Goal: Transaction & Acquisition: Download file/media

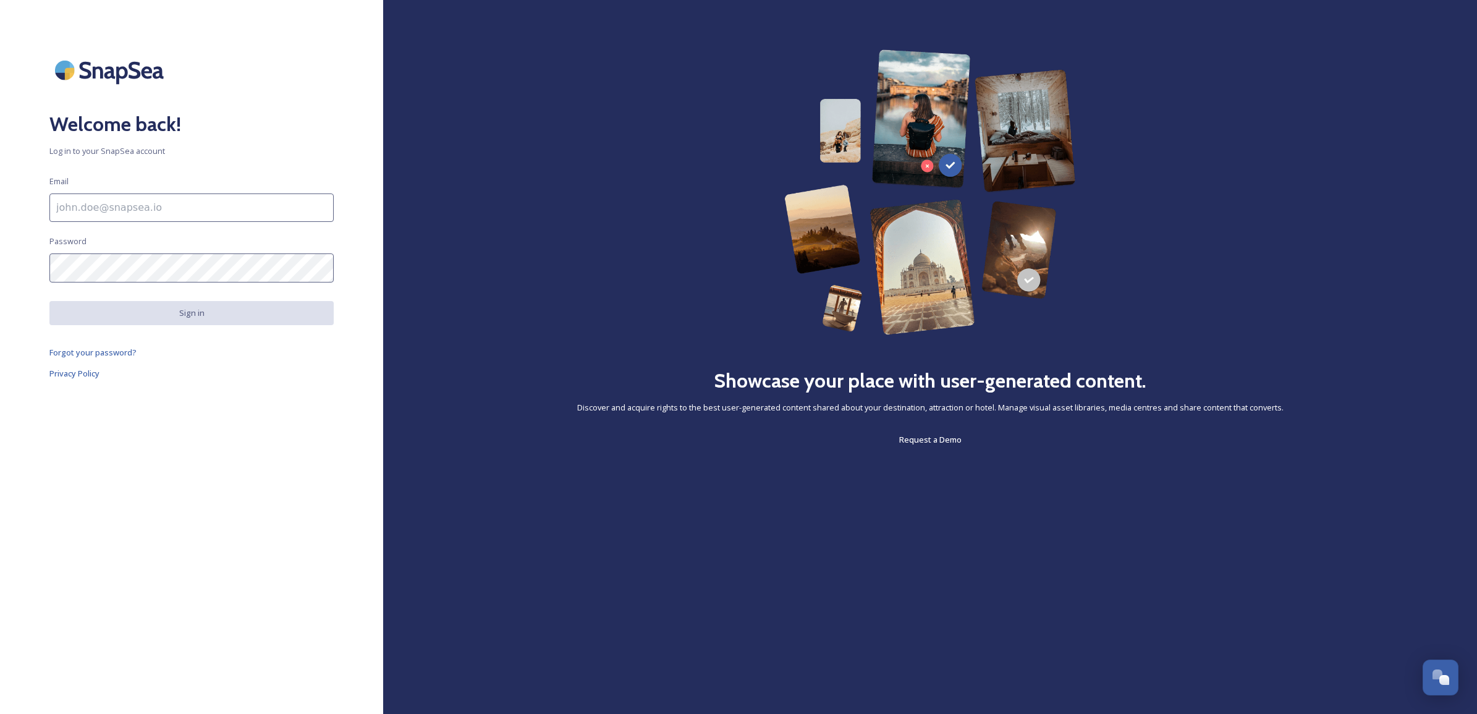
scroll to position [470, 0]
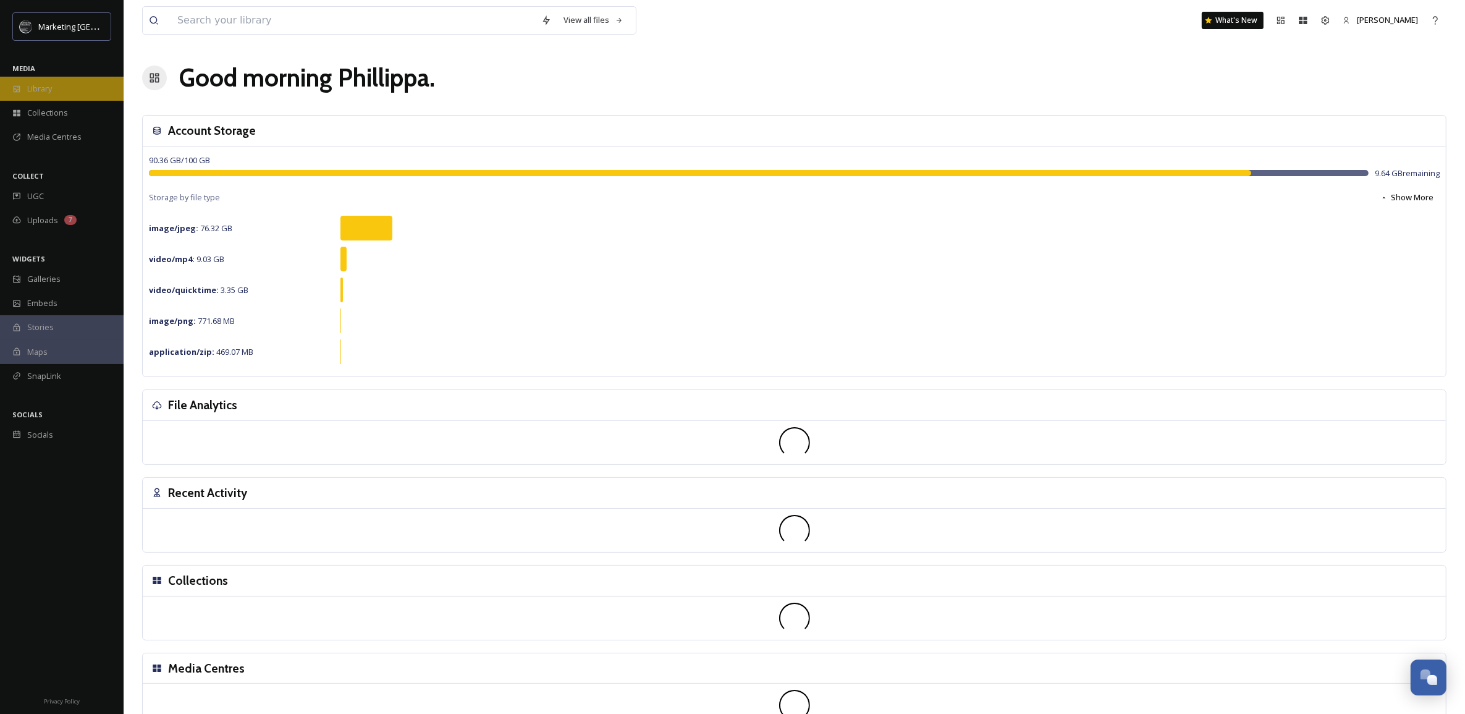
click at [44, 86] on span "Library" at bounding box center [39, 89] width 25 height 12
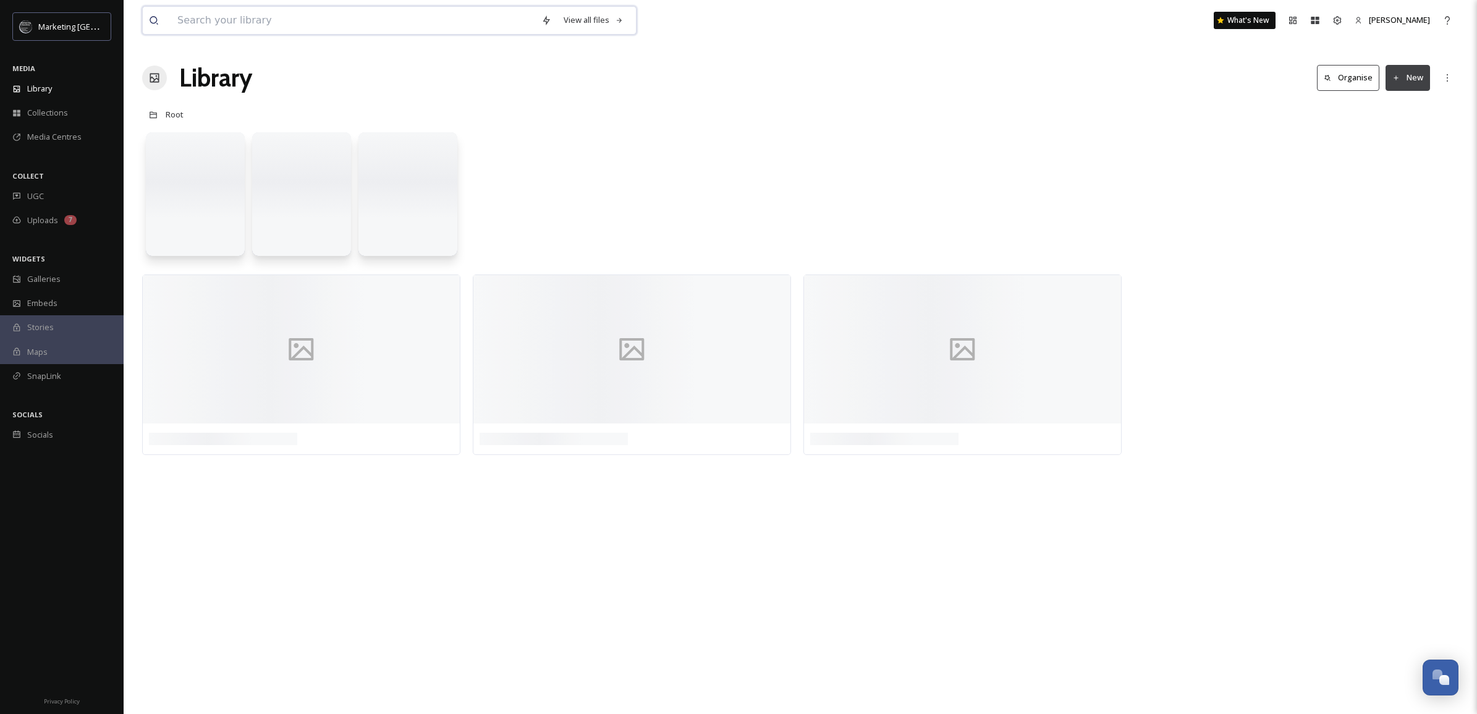
click at [219, 25] on input at bounding box center [353, 20] width 364 height 27
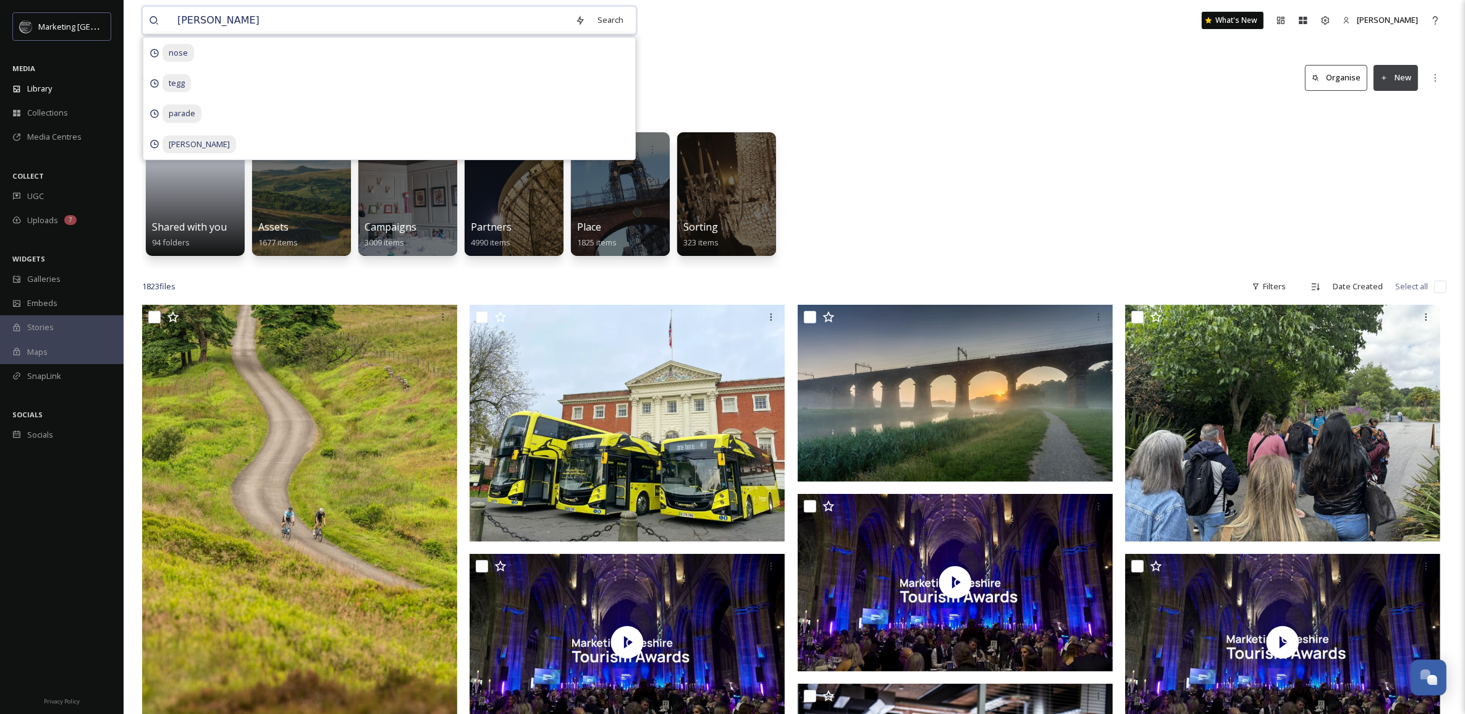
type input "chester market"
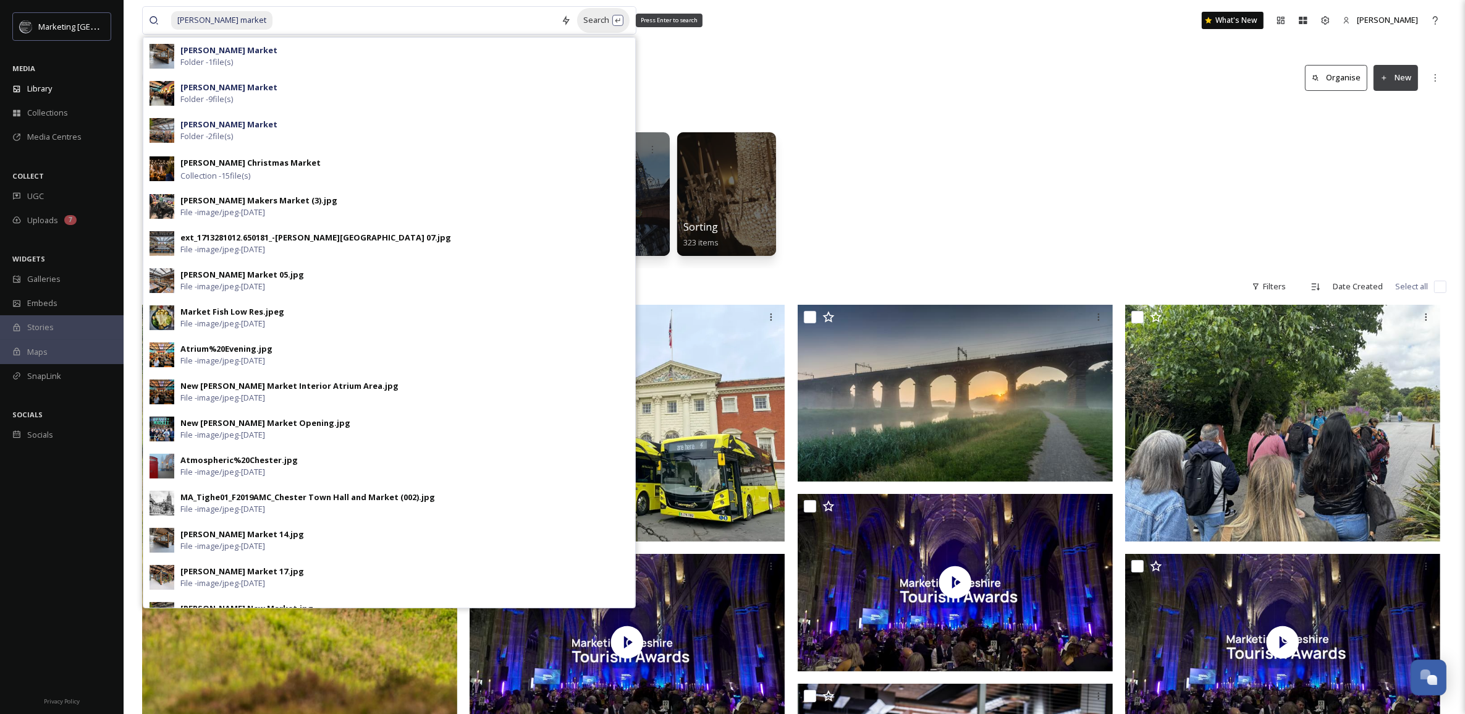
click at [601, 25] on div "Search Press Enter to search" at bounding box center [603, 20] width 53 height 24
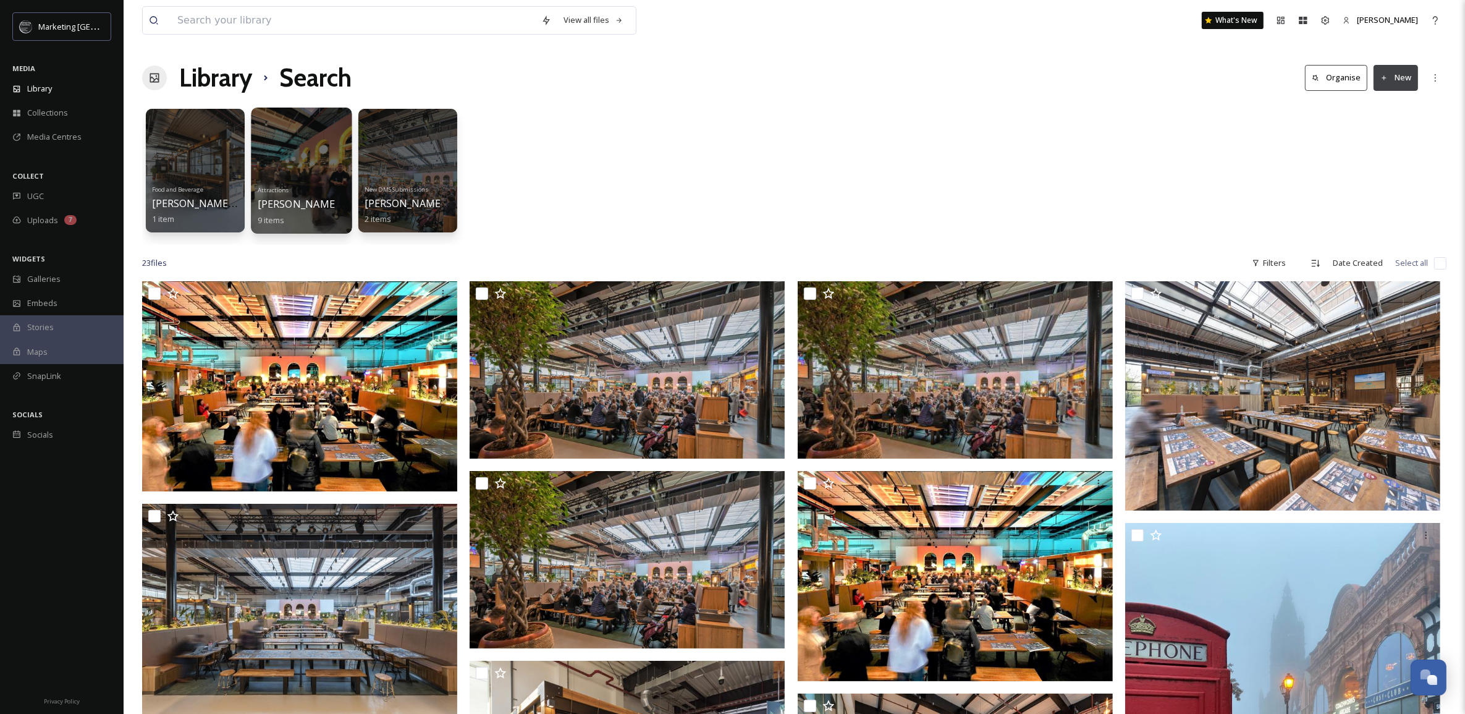
click at [321, 159] on div at bounding box center [301, 170] width 101 height 126
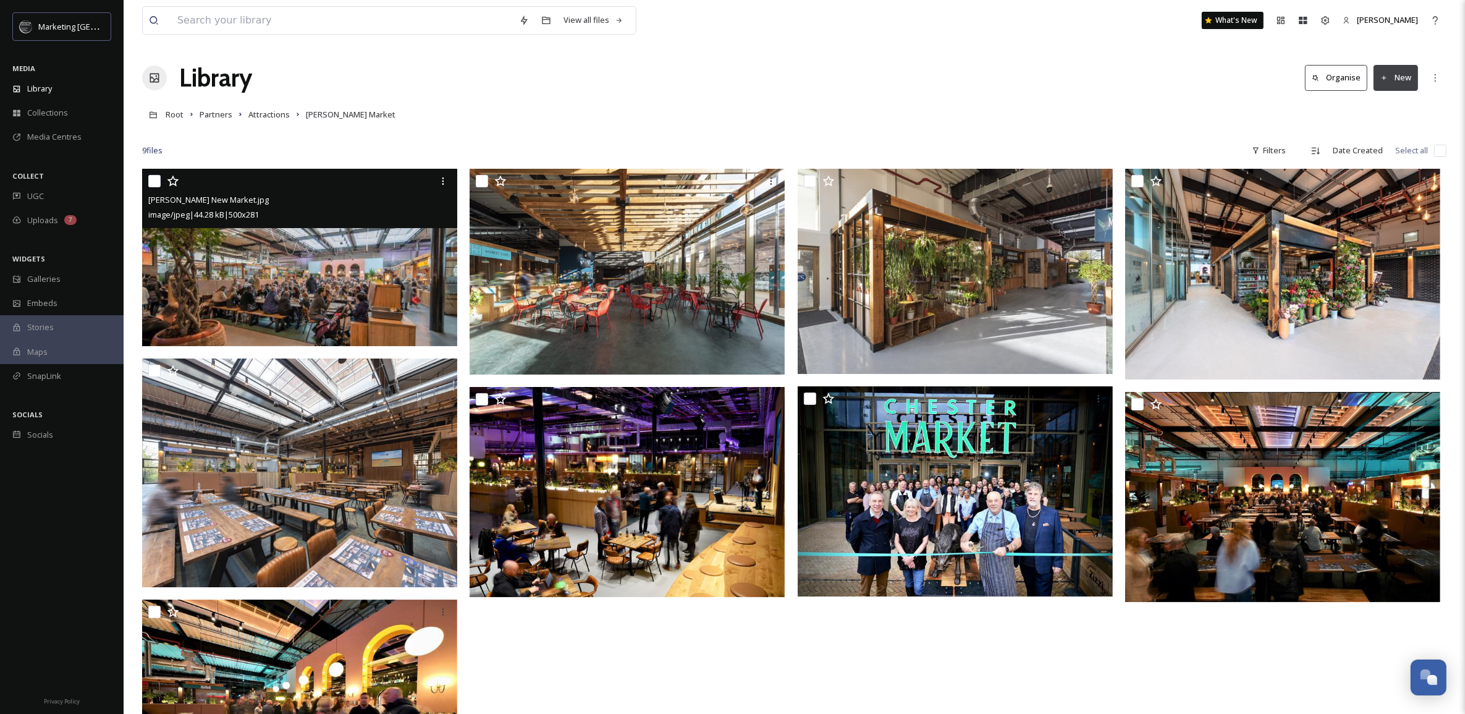
click at [335, 297] on img at bounding box center [299, 257] width 315 height 177
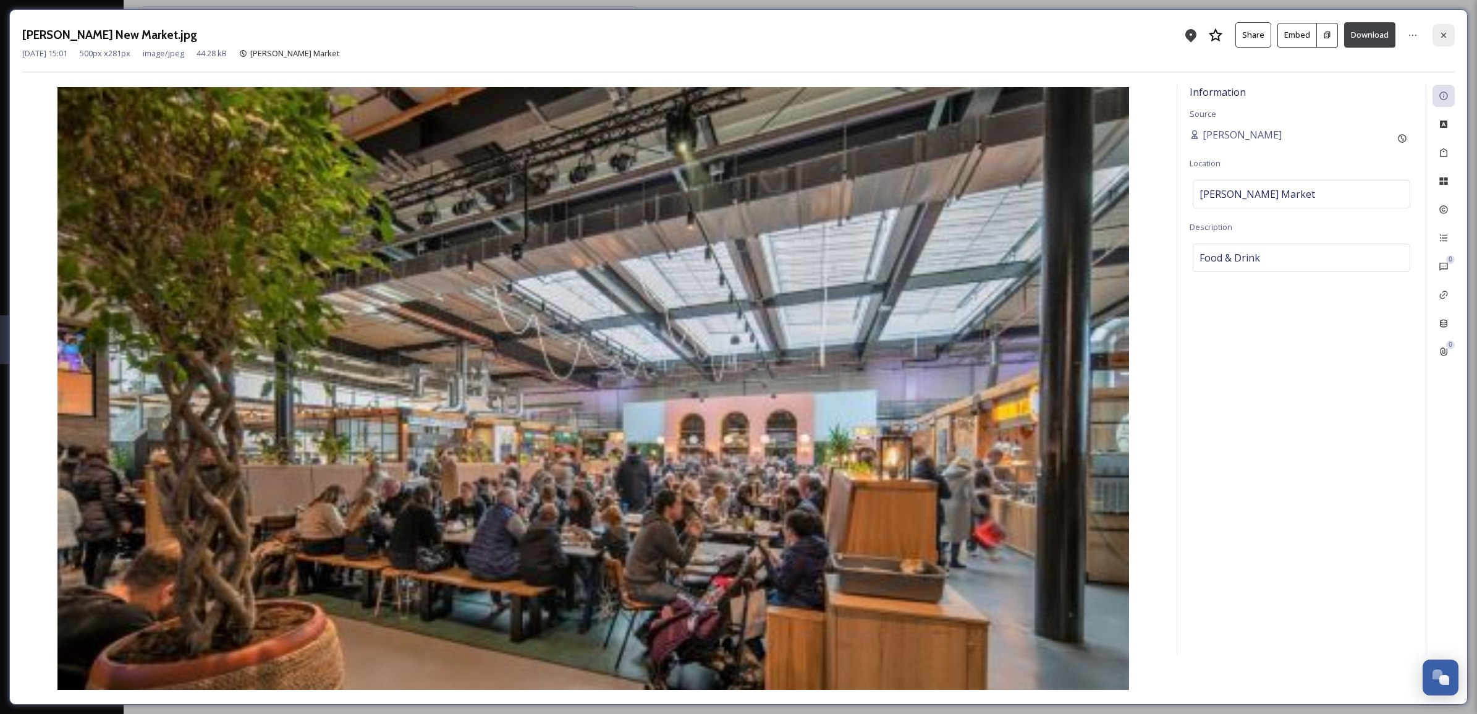
click at [1443, 32] on icon at bounding box center [1443, 35] width 10 height 10
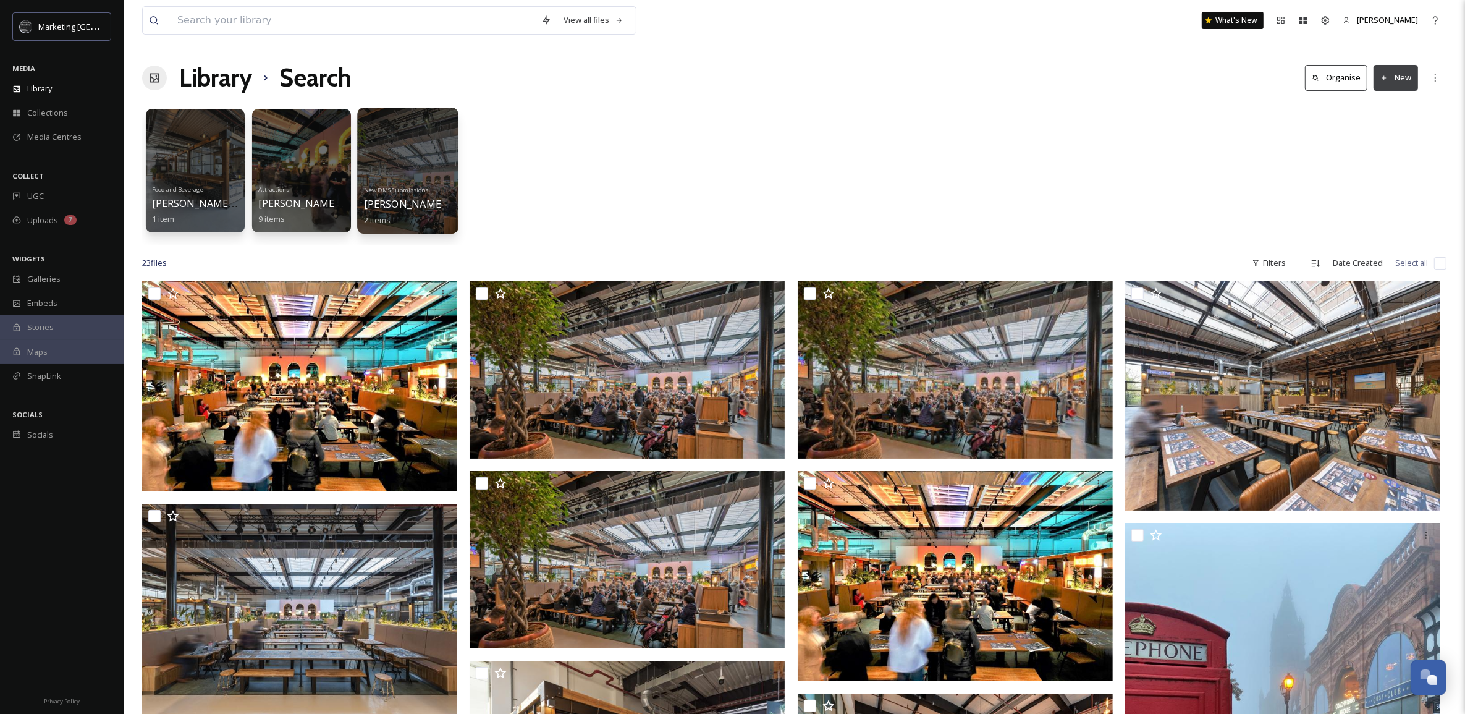
click at [390, 150] on div at bounding box center [407, 170] width 101 height 126
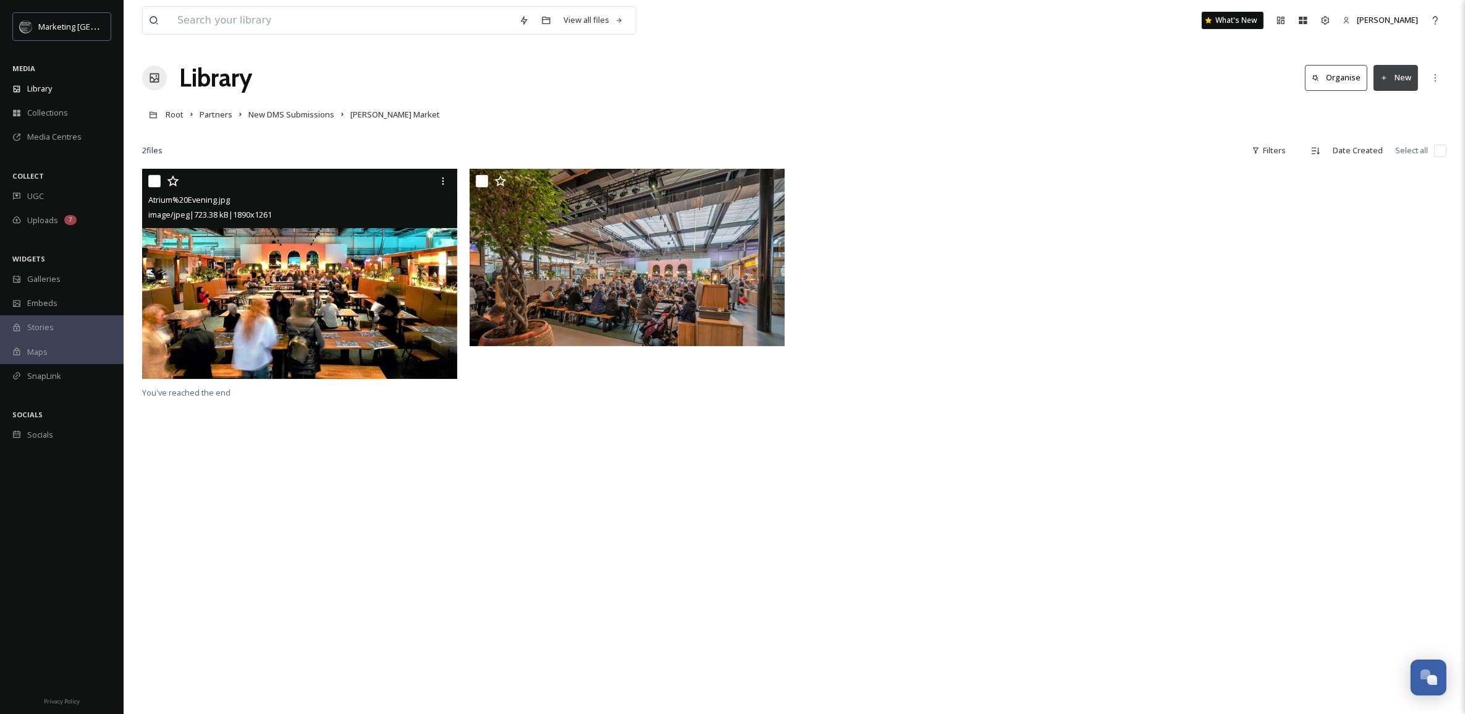
click at [377, 251] on img at bounding box center [299, 274] width 315 height 210
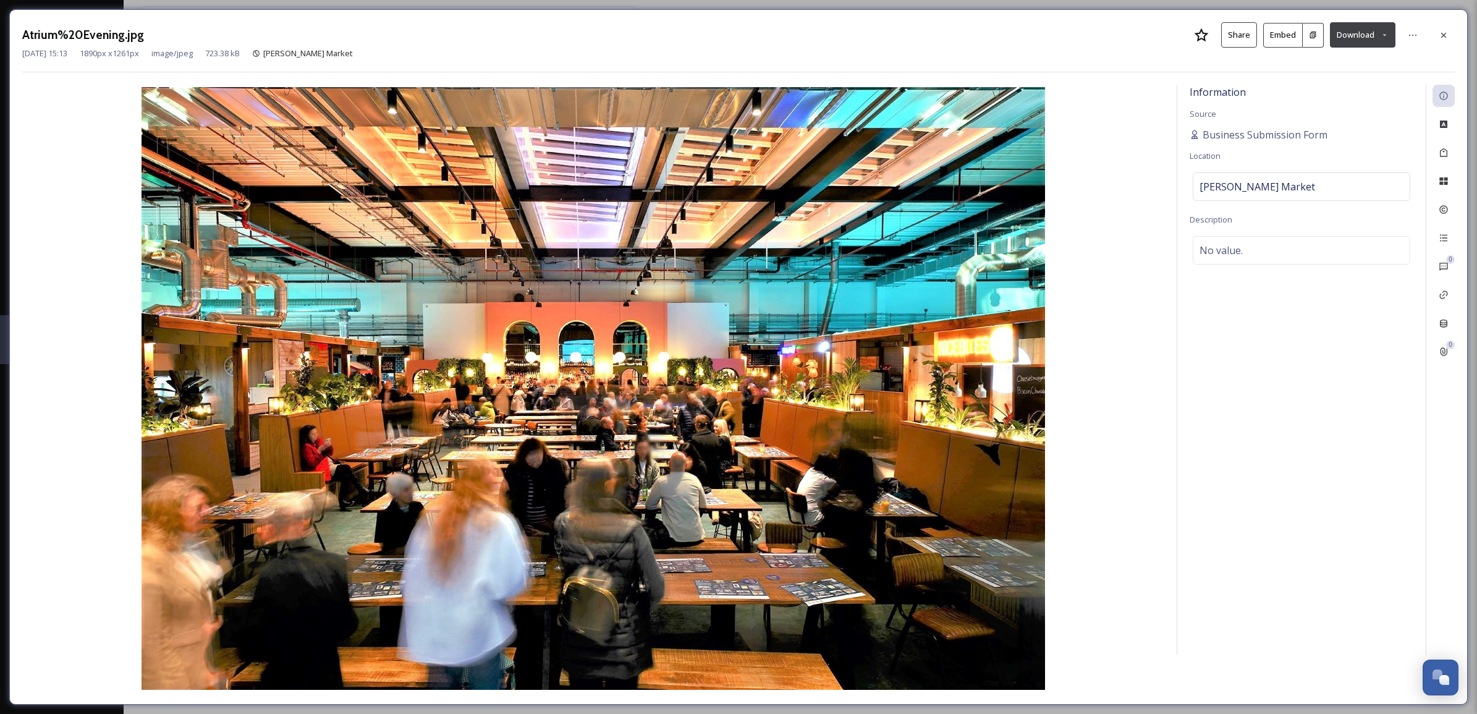
click at [1363, 32] on button "Download" at bounding box center [1362, 34] width 65 height 25
click at [1322, 73] on div "Download Original (1890 x 1261)" at bounding box center [1329, 63] width 129 height 24
click at [1446, 35] on icon at bounding box center [1443, 35] width 10 height 10
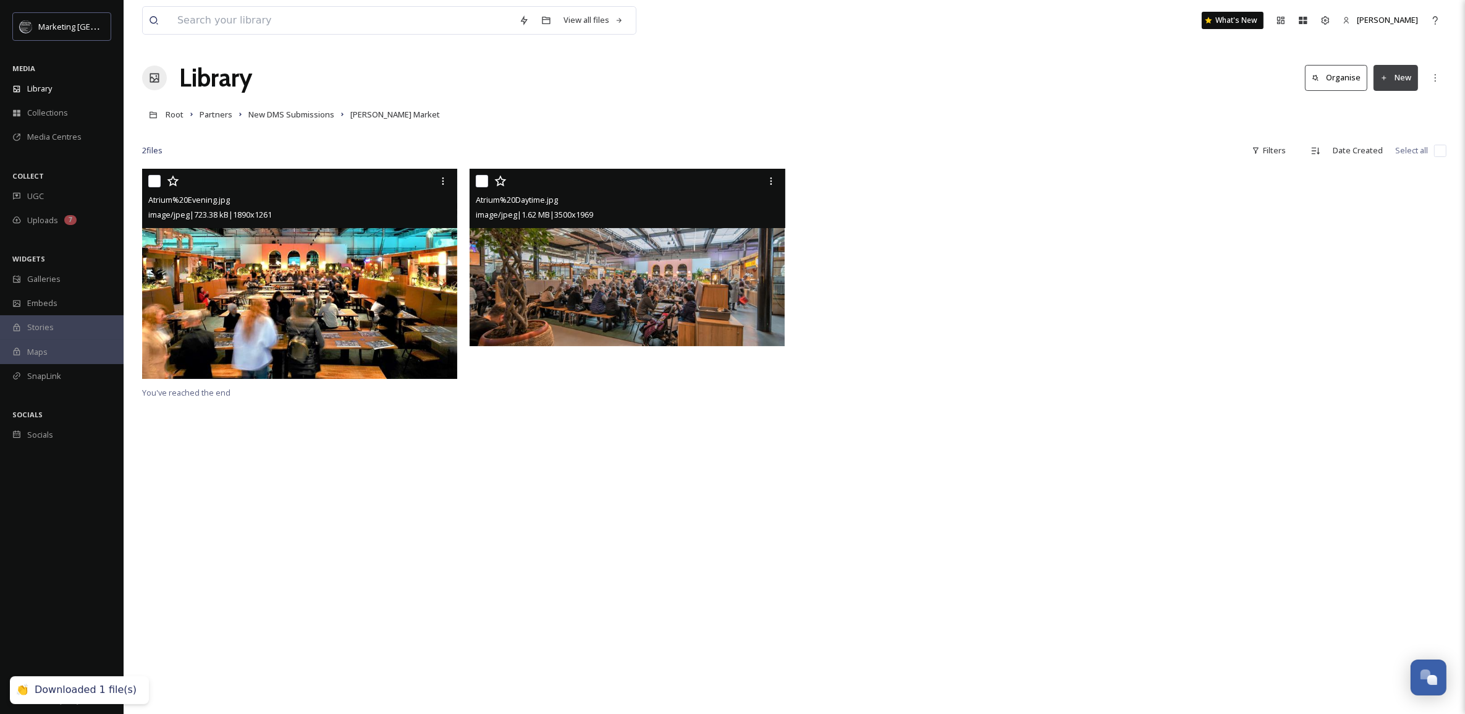
click at [581, 239] on img at bounding box center [627, 257] width 315 height 177
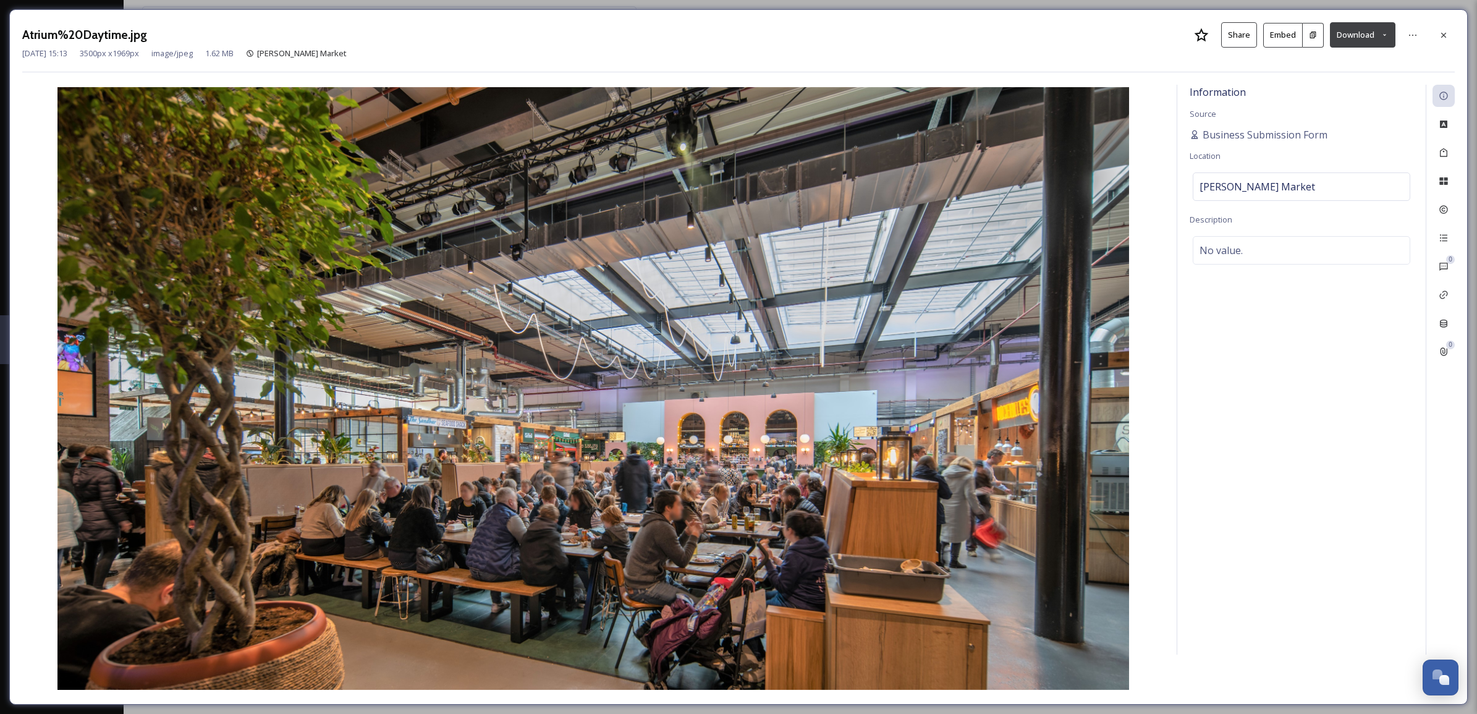
click at [1367, 32] on button "Download" at bounding box center [1362, 34] width 65 height 25
click at [1327, 62] on span "Download Original (3500 x 1969)" at bounding box center [1329, 63] width 117 height 12
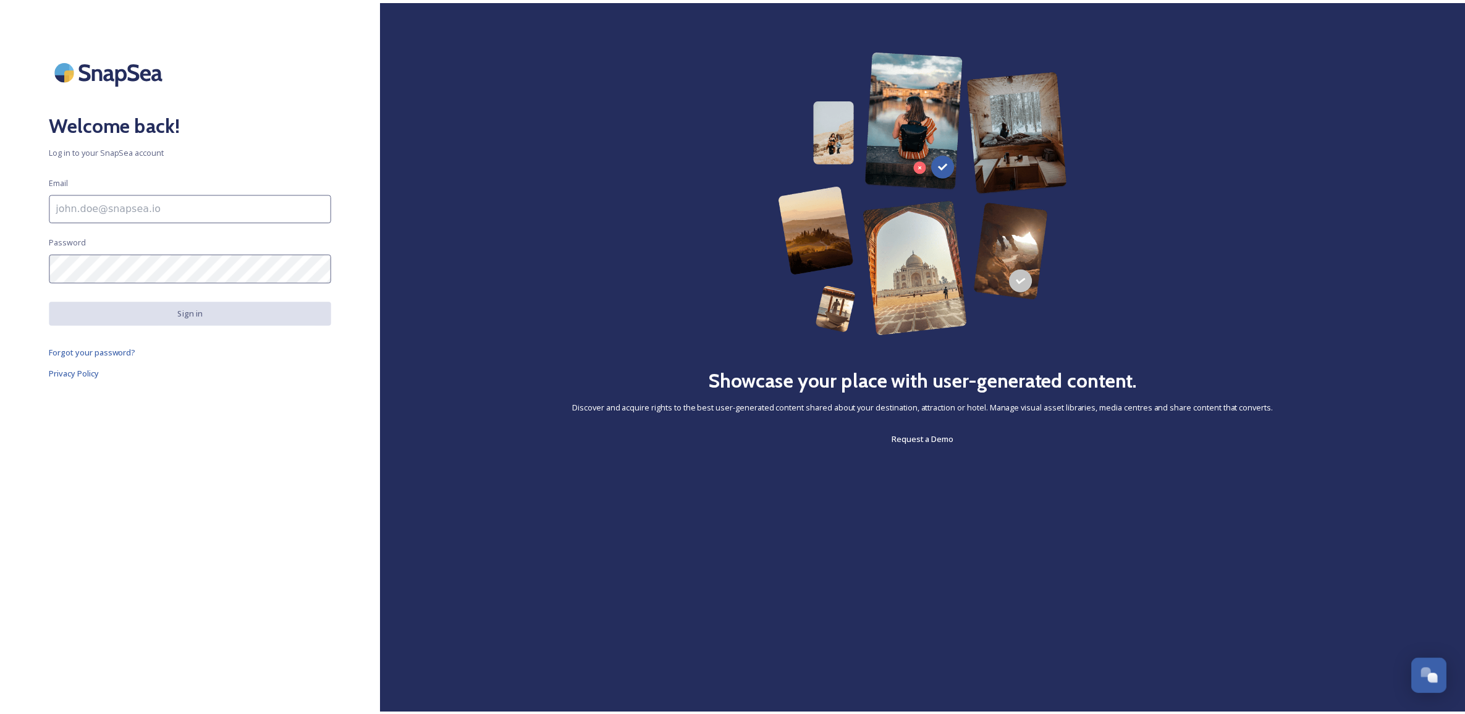
scroll to position [470, 0]
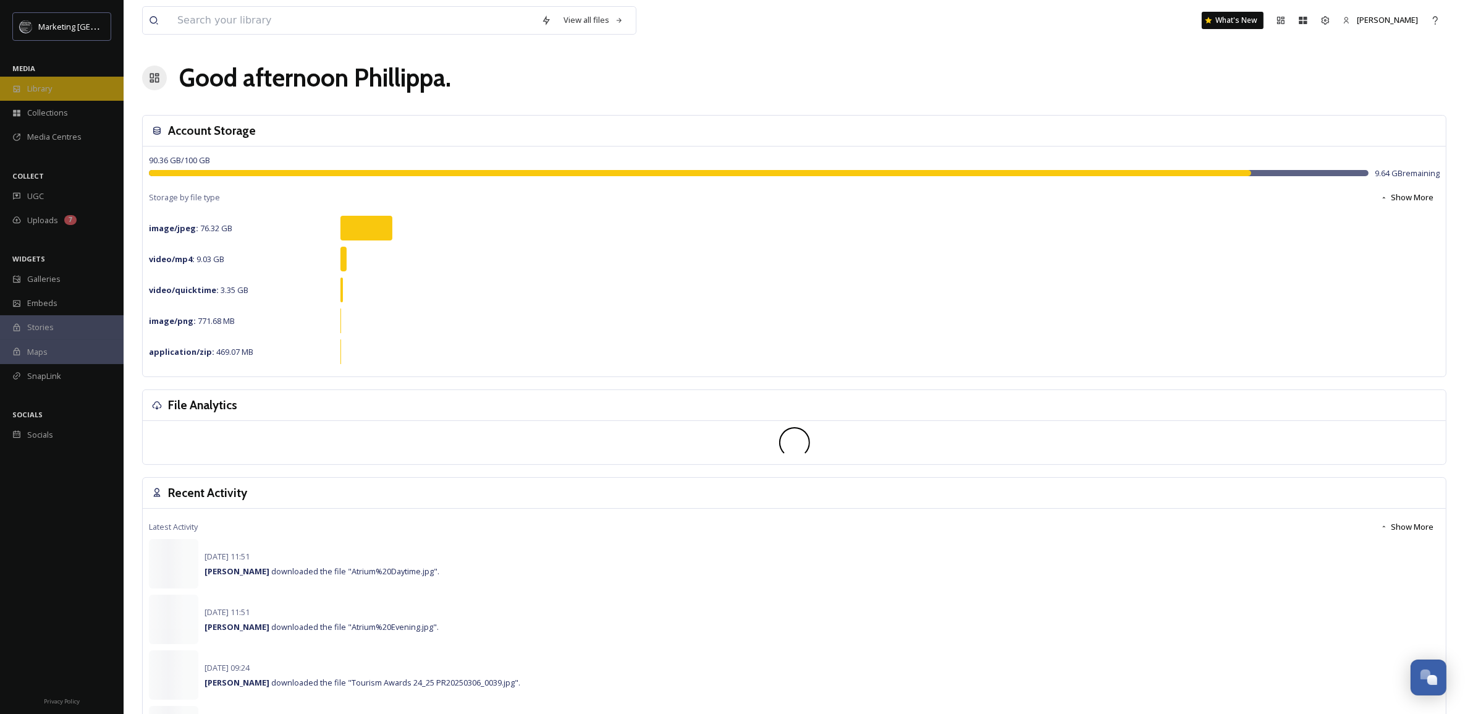
click at [32, 86] on span "Library" at bounding box center [39, 89] width 25 height 12
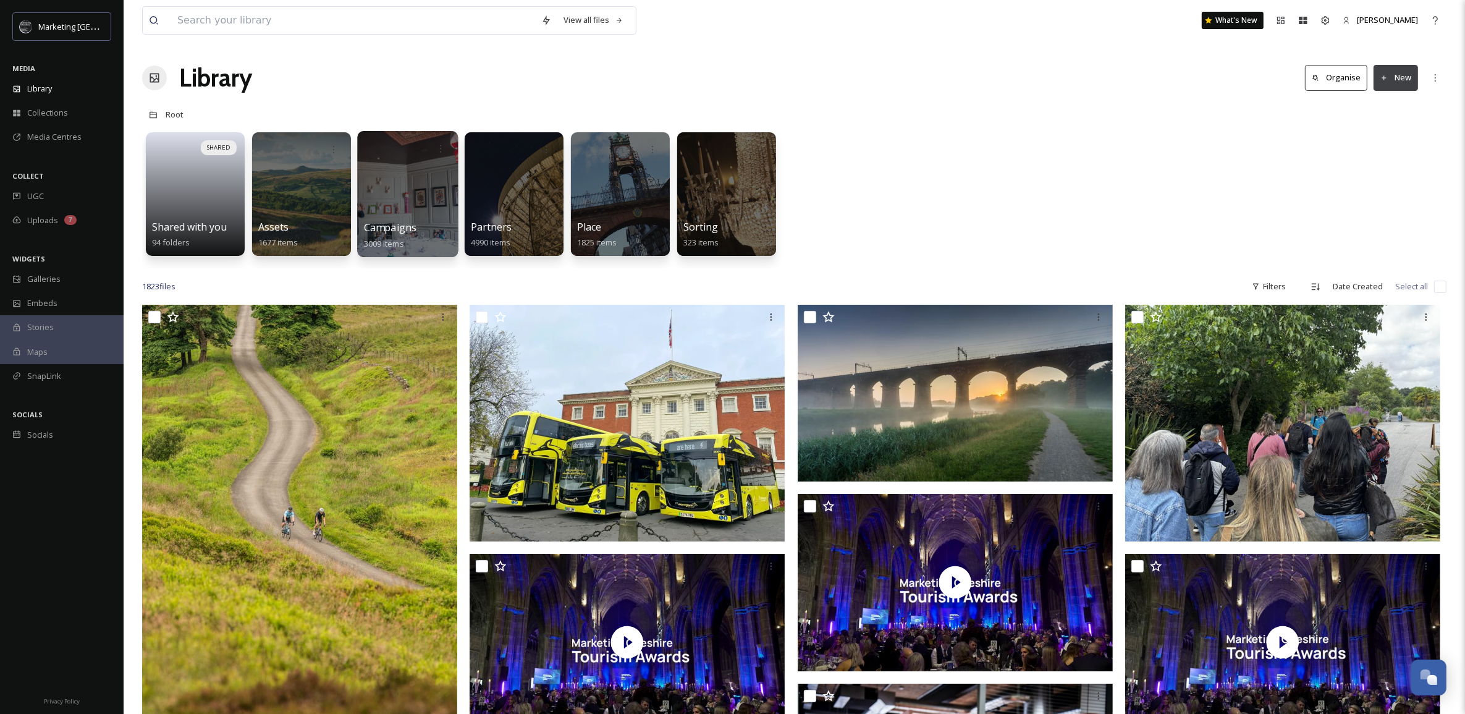
click at [400, 193] on div at bounding box center [407, 194] width 101 height 126
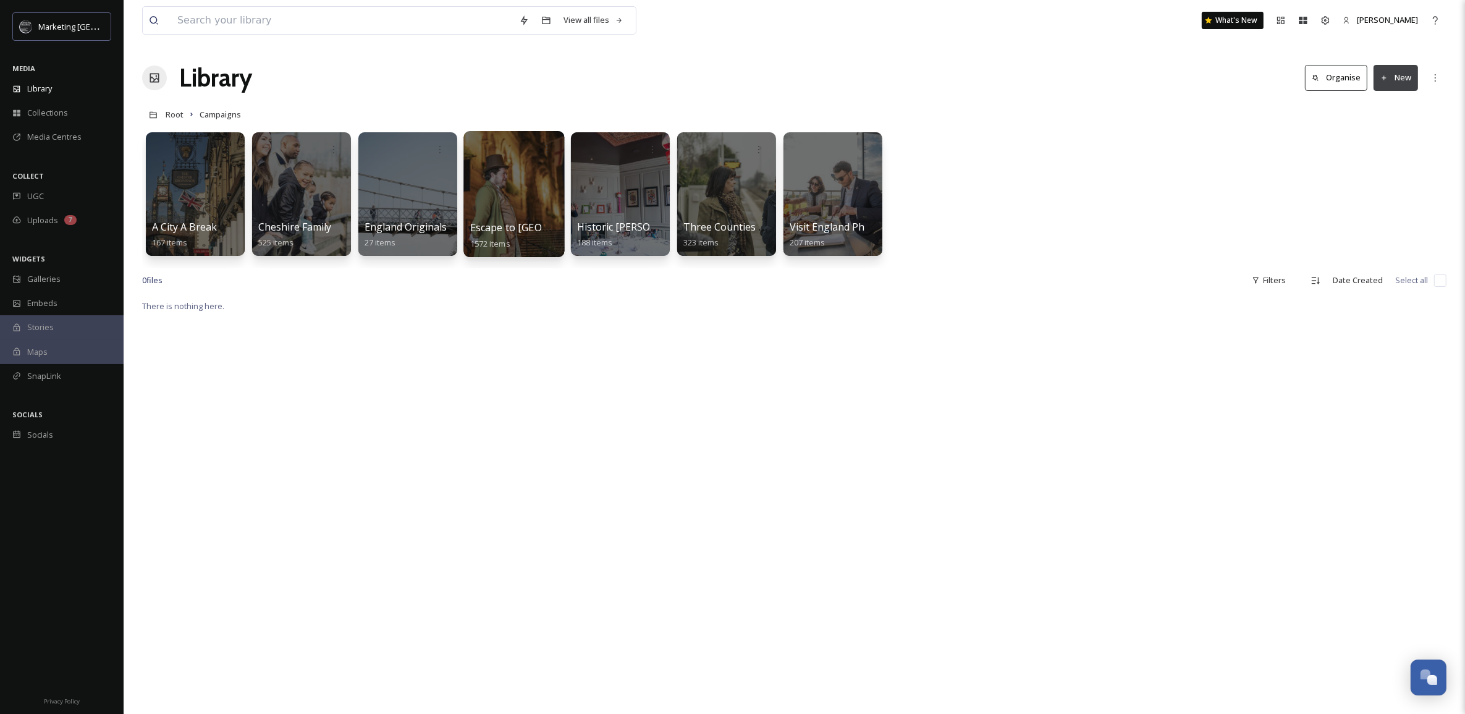
click at [508, 174] on div at bounding box center [513, 194] width 101 height 126
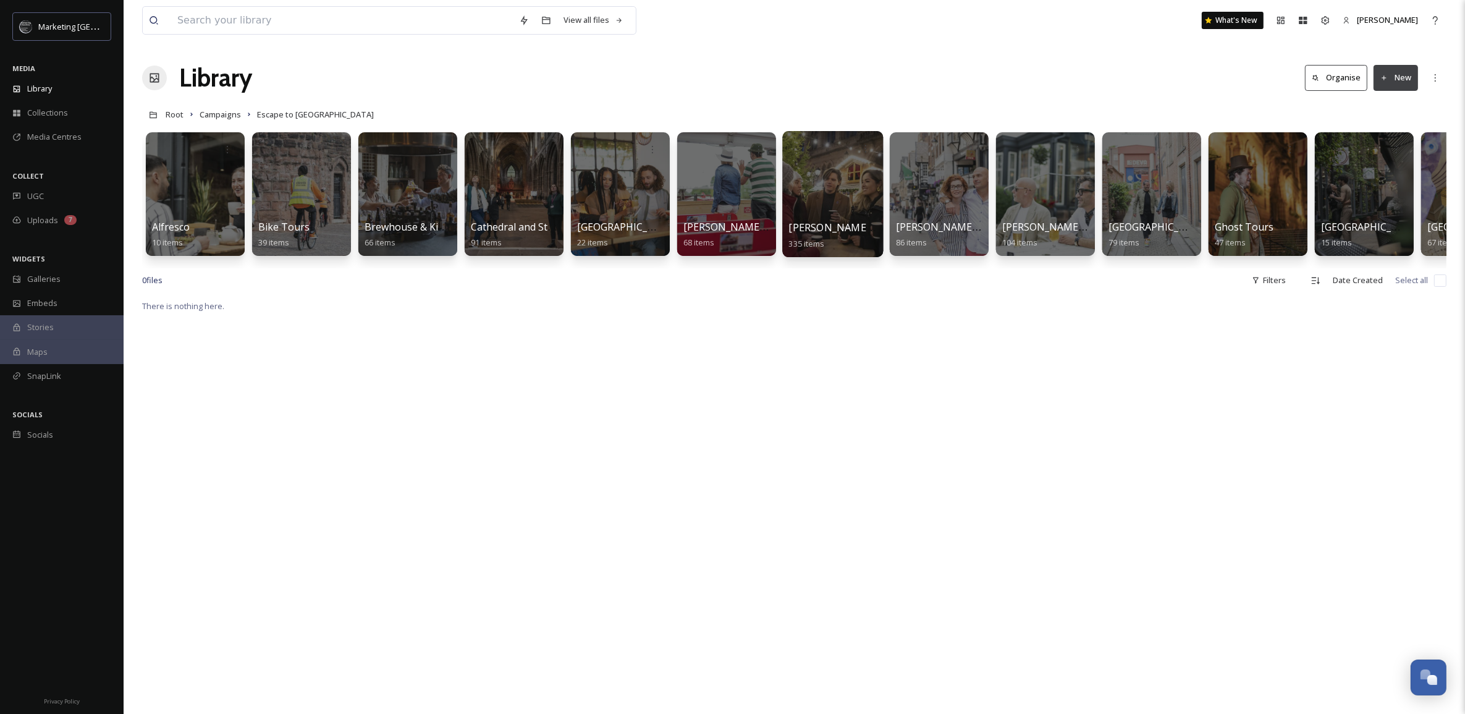
click at [830, 199] on div at bounding box center [832, 194] width 101 height 126
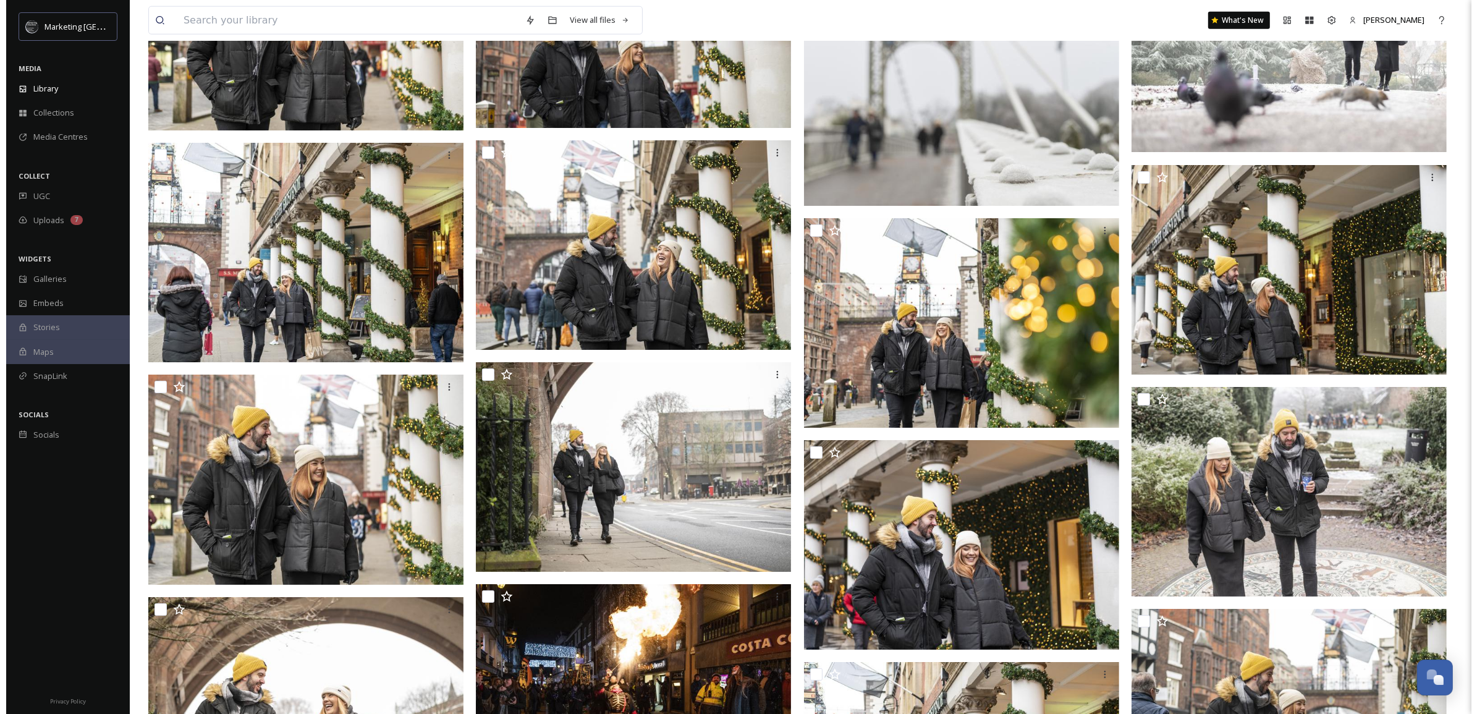
scroll to position [7618, 0]
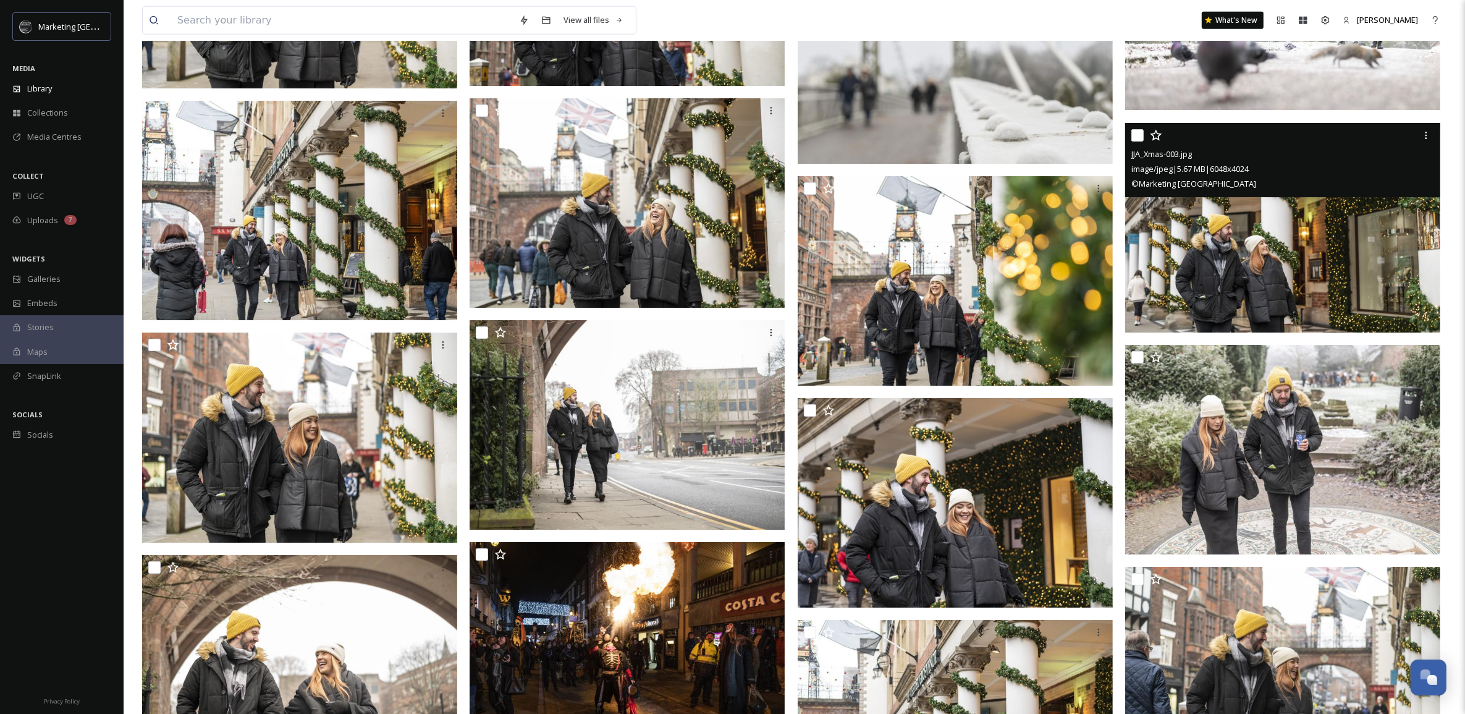
click at [1323, 229] on img at bounding box center [1282, 227] width 315 height 210
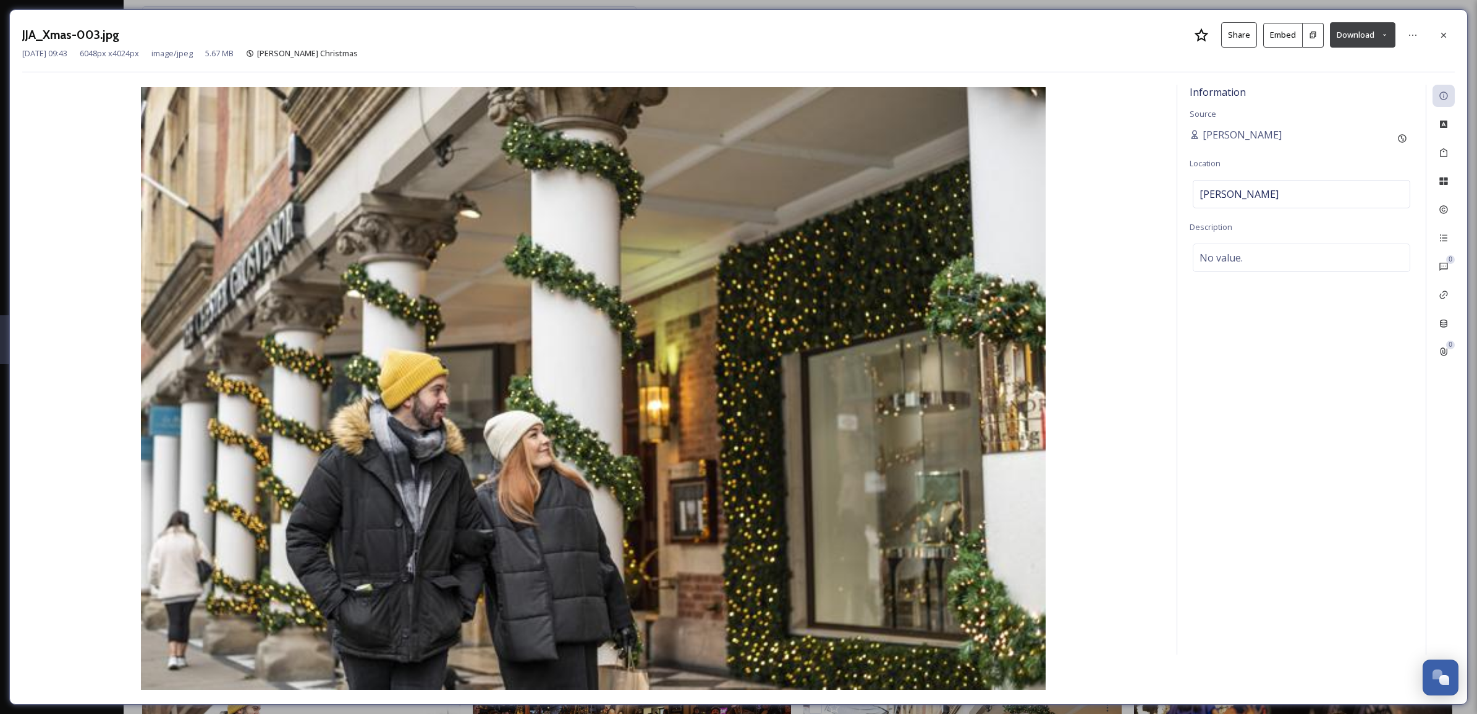
click at [1386, 34] on icon at bounding box center [1384, 35] width 8 height 8
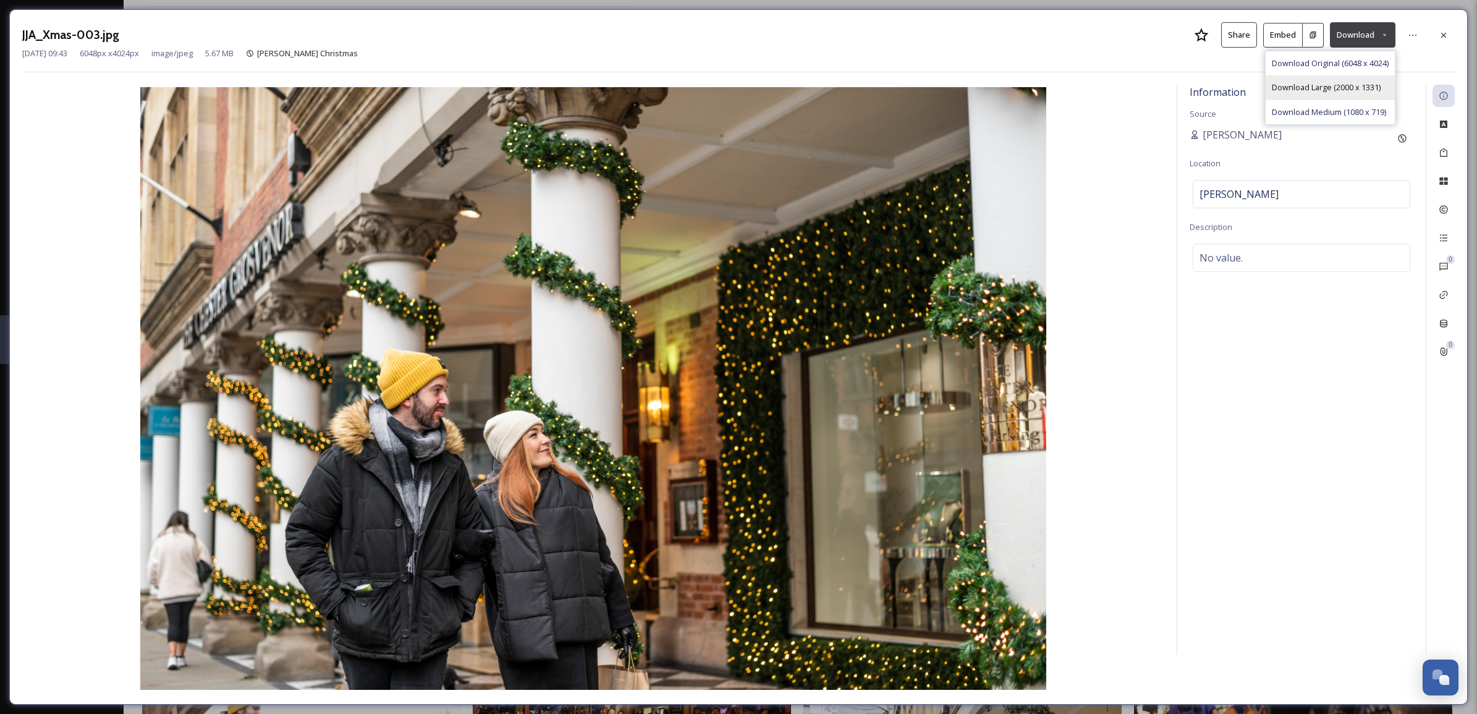
click at [1357, 88] on span "Download Large (2000 x 1331)" at bounding box center [1325, 88] width 109 height 12
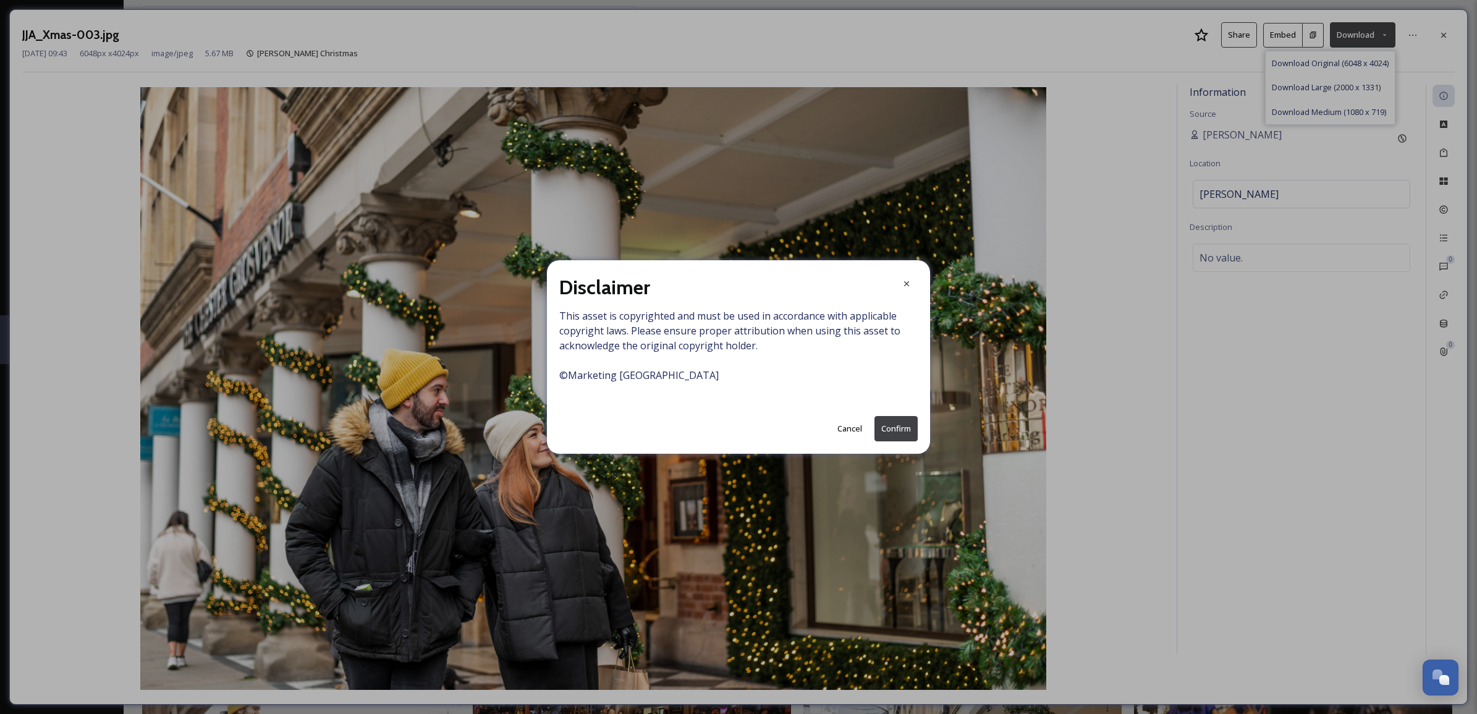
click at [898, 428] on button "Confirm" at bounding box center [895, 428] width 43 height 25
